Goal: Task Accomplishment & Management: Use online tool/utility

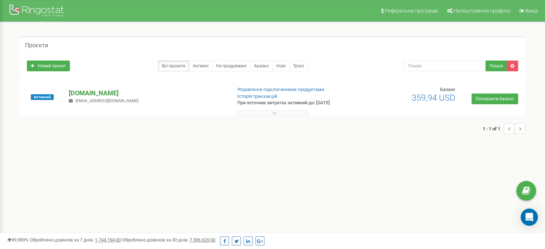
click at [111, 94] on p "[DOMAIN_NAME]" at bounding box center [147, 92] width 156 height 9
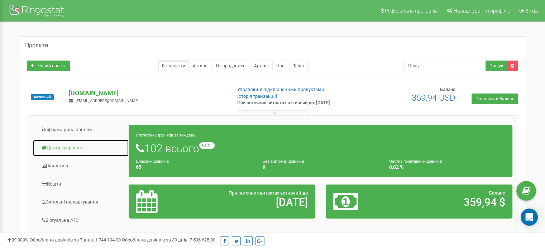
click at [60, 149] on link "Центр звернень" at bounding box center [81, 148] width 96 height 18
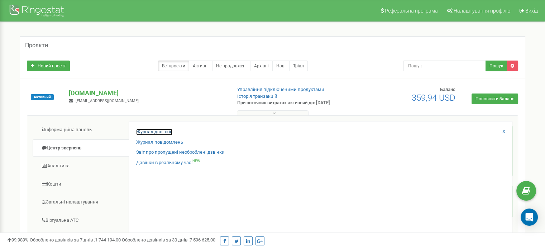
click at [169, 130] on link "Журнал дзвінків" at bounding box center [154, 132] width 36 height 7
click at [161, 133] on link "Журнал дзвінків" at bounding box center [154, 132] width 36 height 7
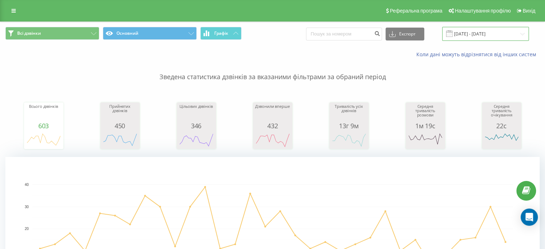
click at [486, 30] on input "21.08.2025 - 21.09.2025" at bounding box center [485, 34] width 87 height 14
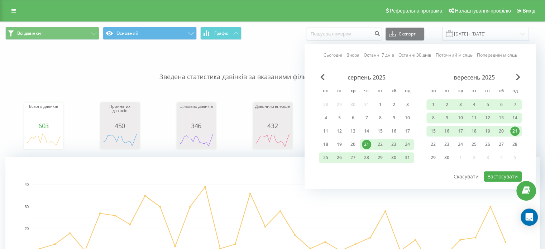
click at [517, 131] on div "21" at bounding box center [514, 130] width 9 height 9
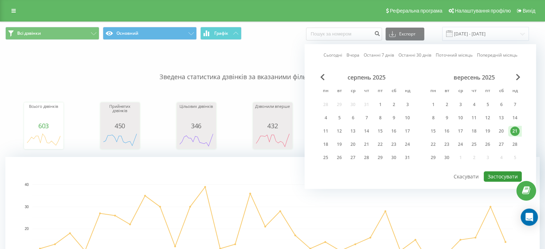
click at [506, 173] on button "Застосувати" at bounding box center [502, 176] width 38 height 10
type input "21.09.2025 - 21.09.2025"
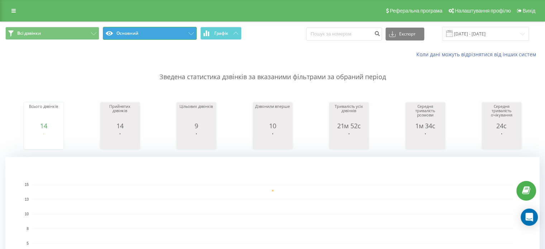
click at [158, 33] on button "Основний" at bounding box center [150, 33] width 94 height 13
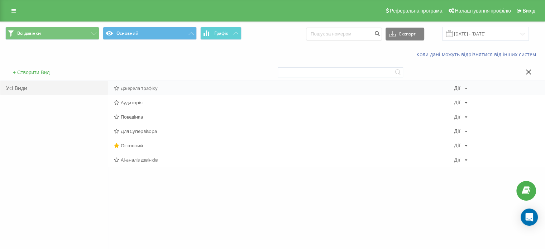
click at [139, 89] on span "Джерела трафіку" at bounding box center [284, 88] width 340 height 5
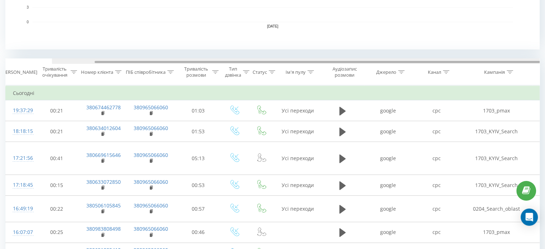
scroll to position [0, 46]
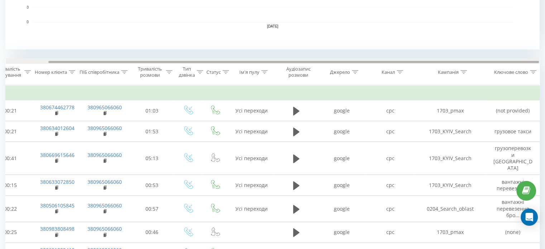
drag, startPoint x: 380, startPoint y: 62, endPoint x: 550, endPoint y: 75, distance: 170.6
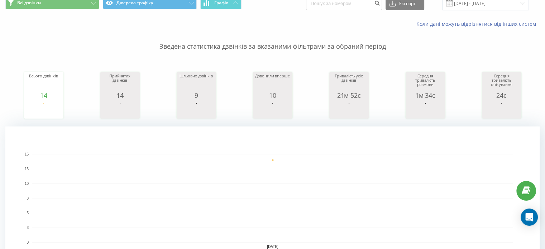
scroll to position [0, 0]
